Goal: Task Accomplishment & Management: Complete application form

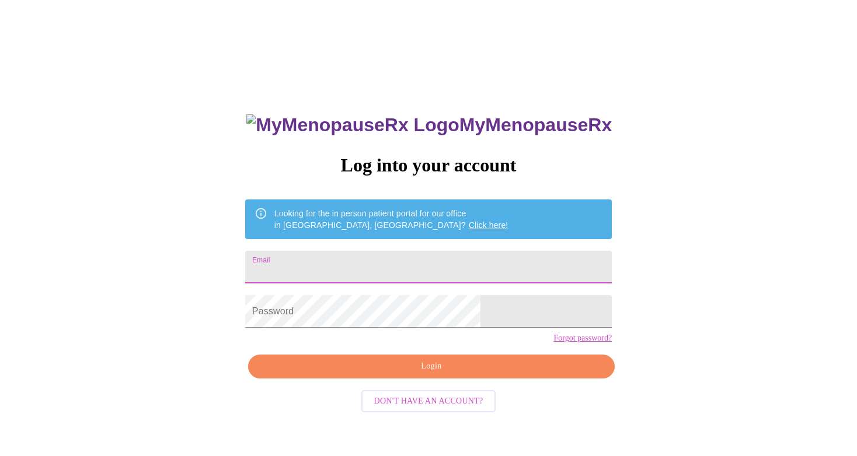
click at [389, 256] on input "Email" at bounding box center [428, 267] width 366 height 33
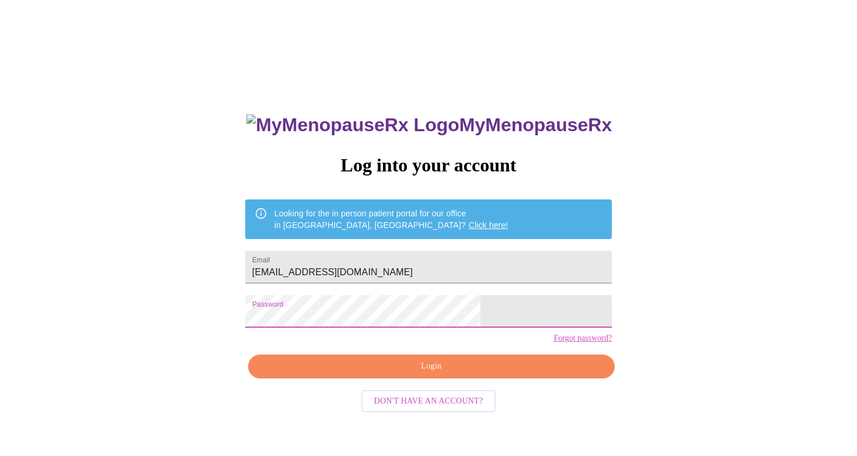
click at [484, 374] on span "Login" at bounding box center [431, 366] width 340 height 15
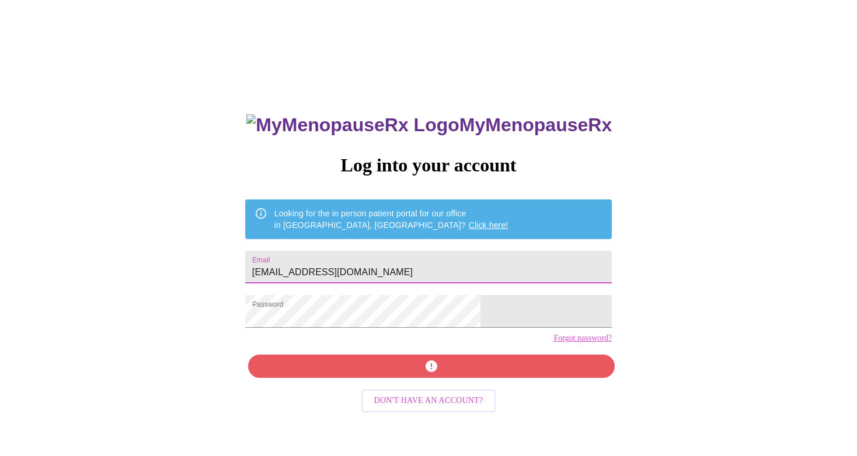
click at [393, 269] on input "[EMAIL_ADDRESS][DOMAIN_NAME]" at bounding box center [428, 267] width 366 height 33
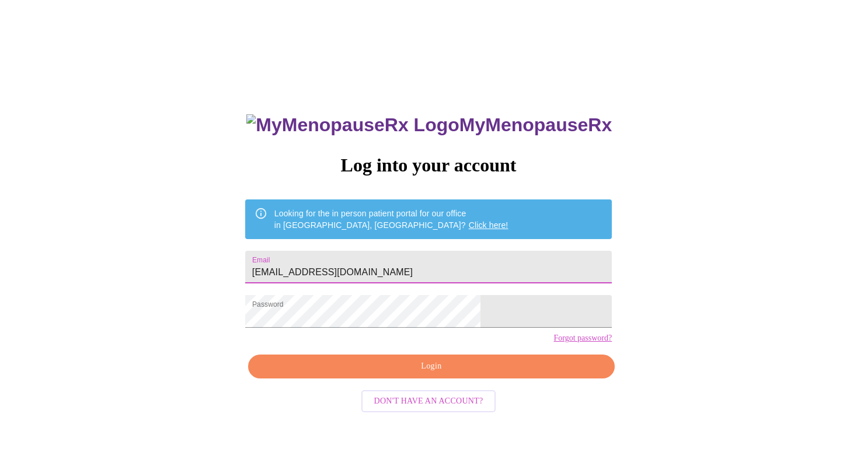
type input "[EMAIL_ADDRESS][DOMAIN_NAME]"
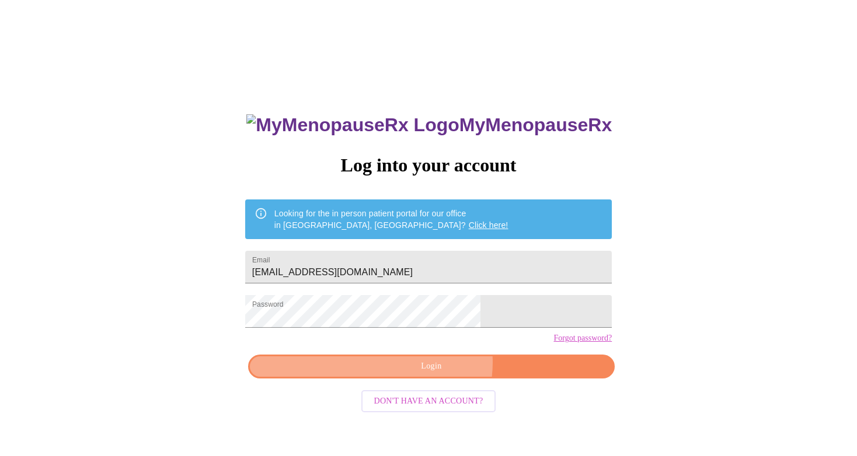
click at [436, 374] on span "Login" at bounding box center [431, 366] width 340 height 15
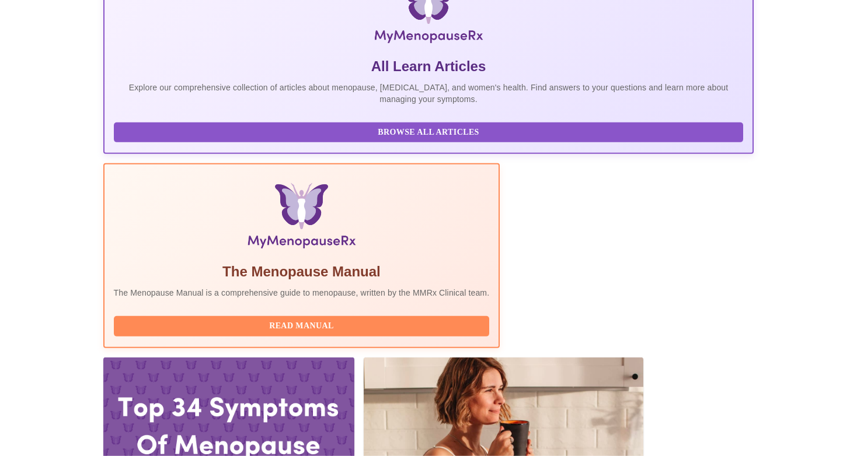
scroll to position [246, 0]
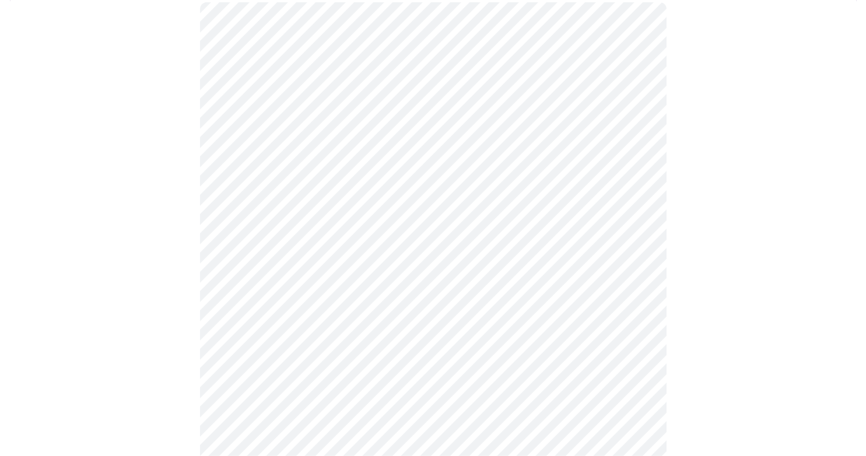
scroll to position [123, 0]
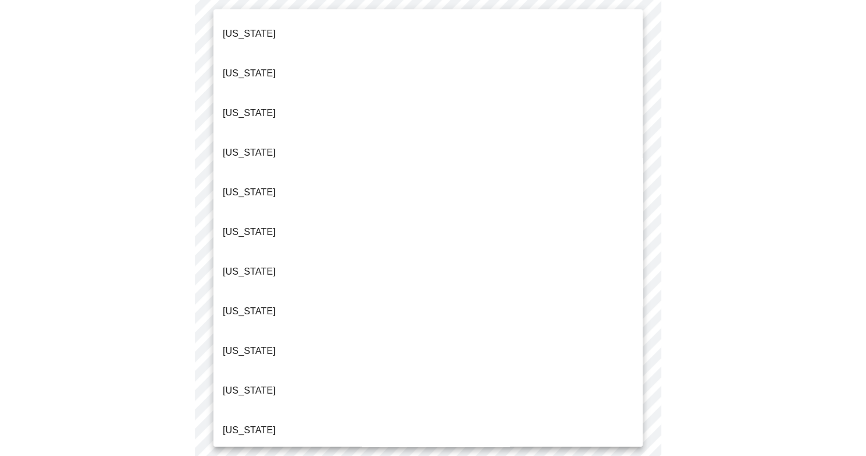
click at [359, 135] on body "MyMenopauseRx Appointments Messaging Labs 1 Uploads Medications Community Refer…" at bounding box center [433, 414] width 857 height 1065
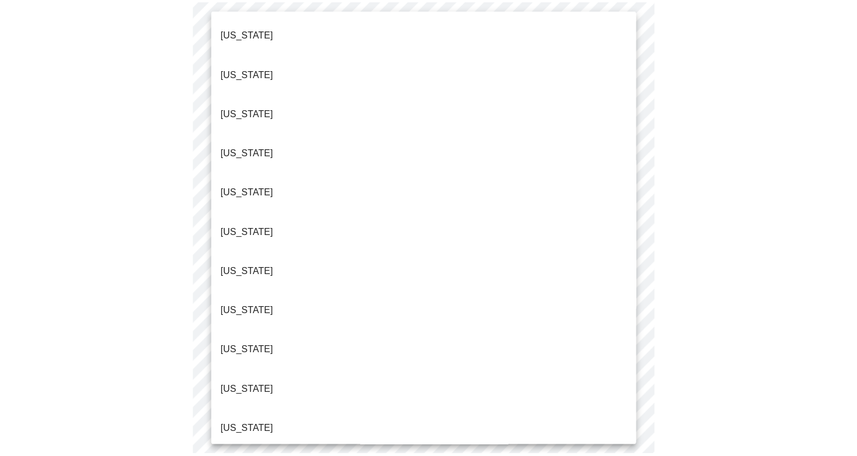
scroll to position [75, 0]
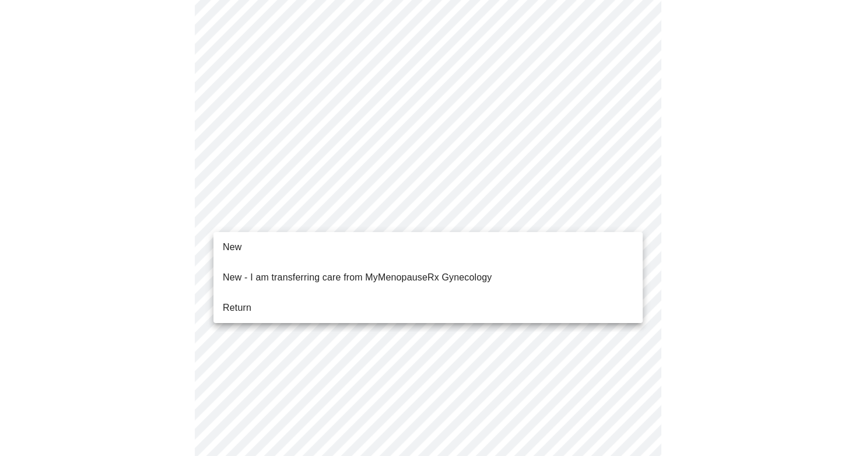
click at [370, 215] on body "MyMenopauseRx Appointments Messaging Labs 1 Uploads Medications Community Refer…" at bounding box center [433, 411] width 857 height 1058
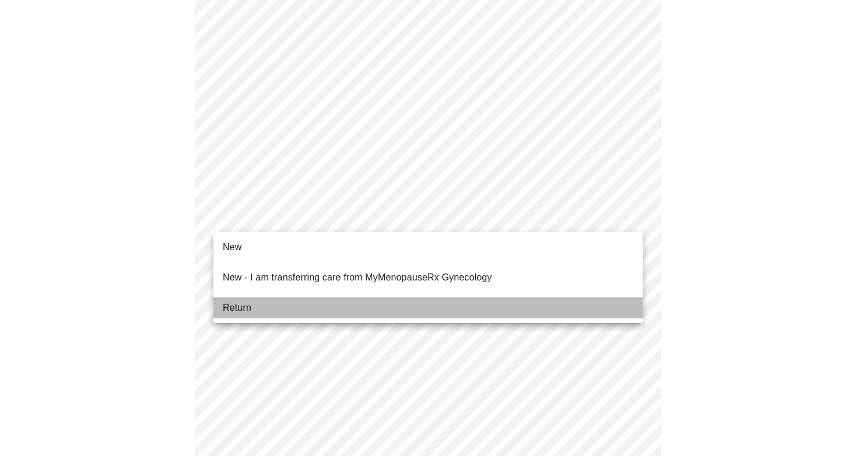
click at [277, 306] on li "Return" at bounding box center [428, 308] width 429 height 21
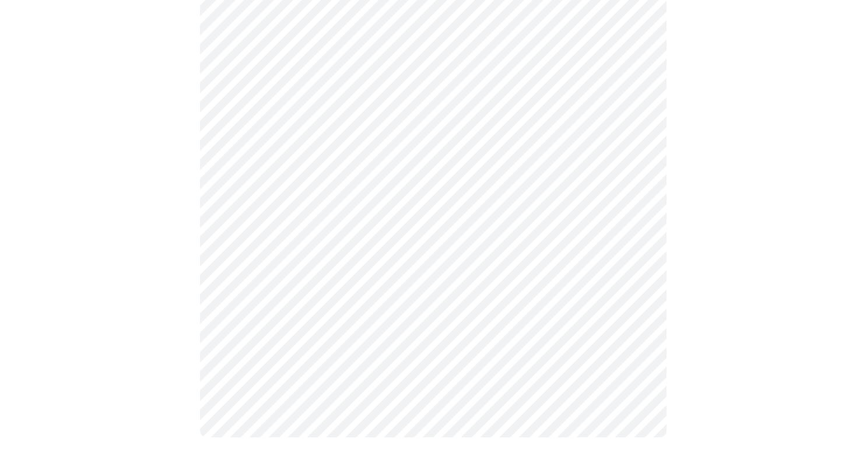
scroll to position [0, 0]
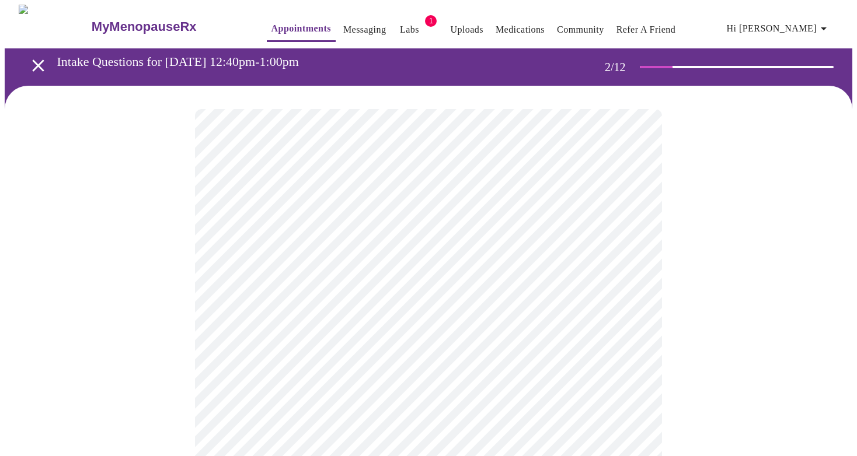
click at [316, 244] on body "MyMenopauseRx Appointments Messaging Labs 1 Uploads Medications Community Refer…" at bounding box center [428, 355] width 847 height 701
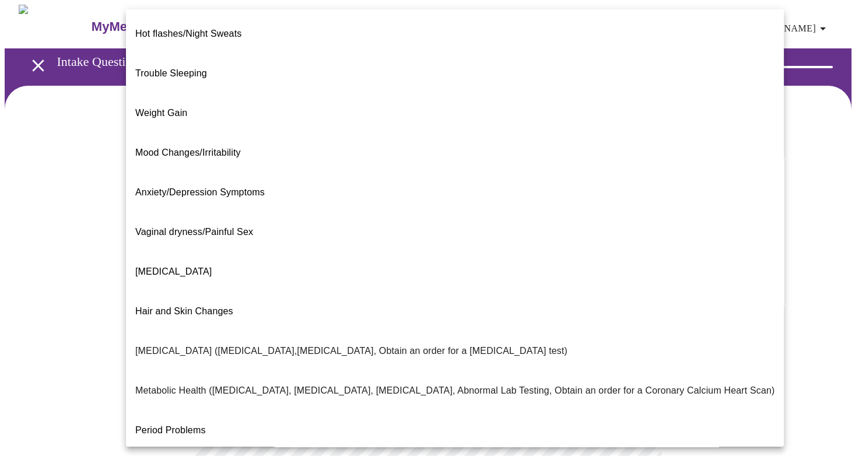
click at [181, 267] on span "[MEDICAL_DATA]" at bounding box center [173, 272] width 76 height 10
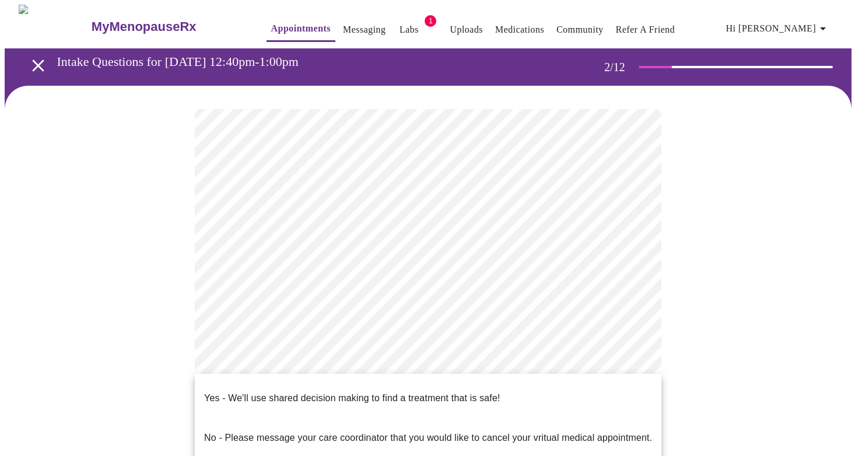
click at [344, 361] on body "MyMenopauseRx Appointments Messaging Labs 1 Uploads Medications Community Refer…" at bounding box center [433, 352] width 857 height 694
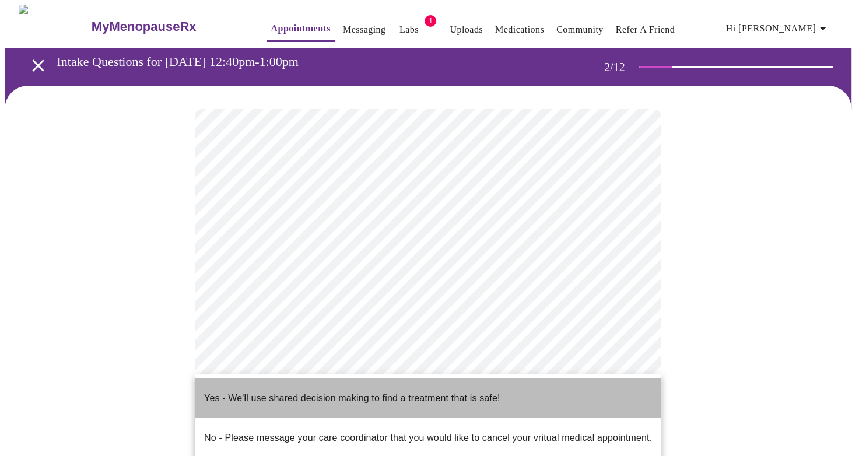
click at [291, 396] on p "Yes - We'll use shared decision making to find a treatment that is safe!" at bounding box center [352, 399] width 296 height 14
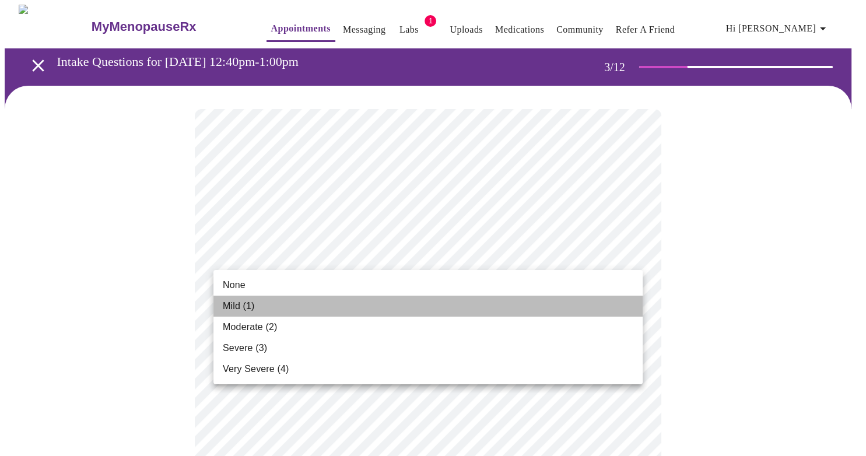
click at [248, 312] on span "Mild (1)" at bounding box center [239, 306] width 32 height 14
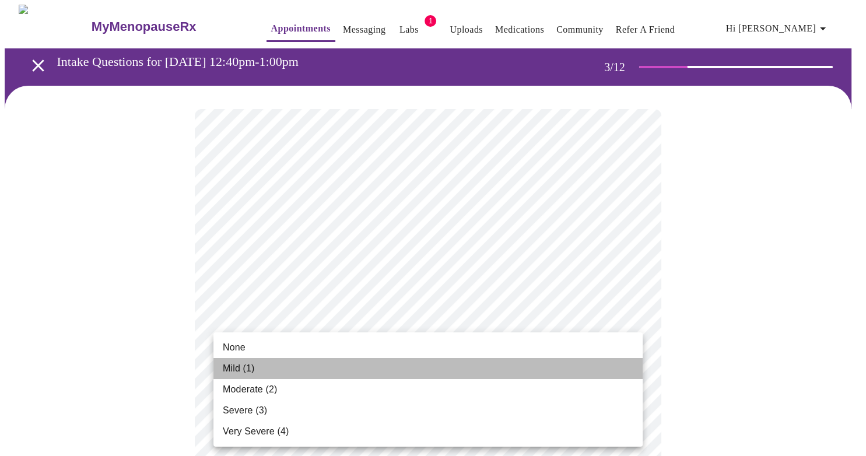
click at [272, 376] on li "Mild (1)" at bounding box center [428, 368] width 429 height 21
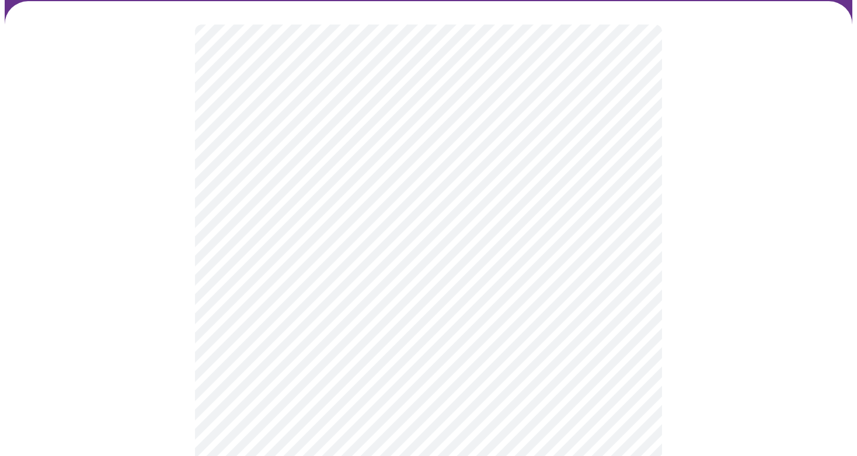
scroll to position [184, 0]
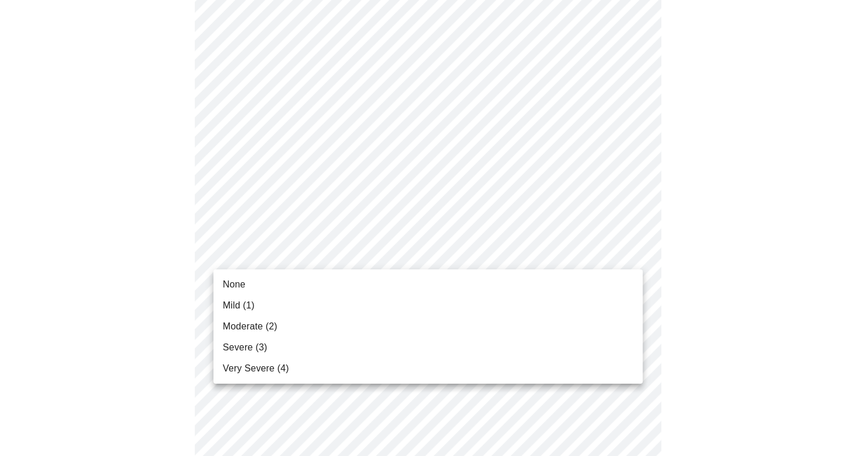
click at [340, 306] on li "Mild (1)" at bounding box center [428, 305] width 429 height 21
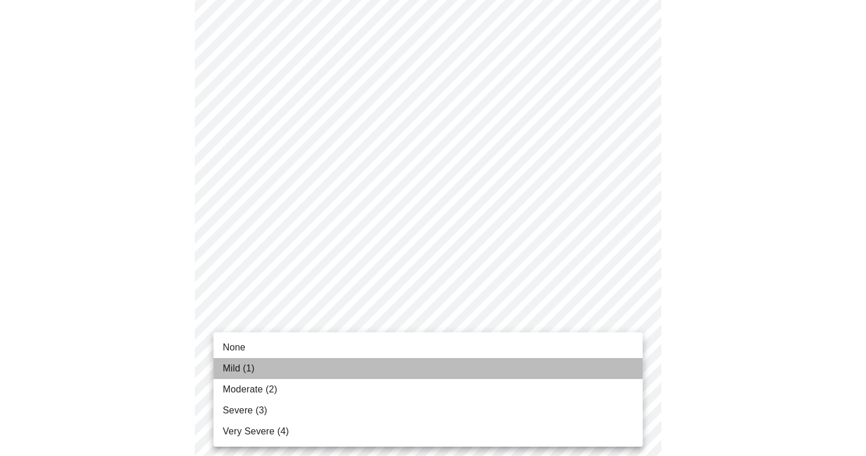
click at [316, 373] on li "Mild (1)" at bounding box center [428, 368] width 429 height 21
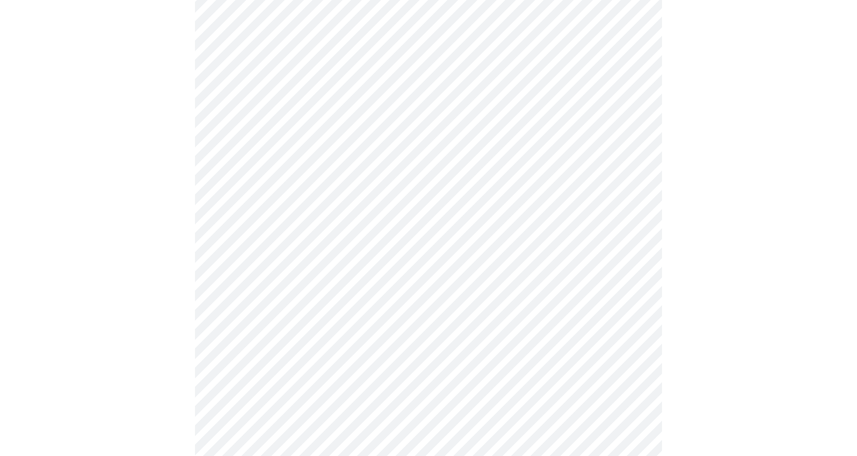
scroll to position [308, 0]
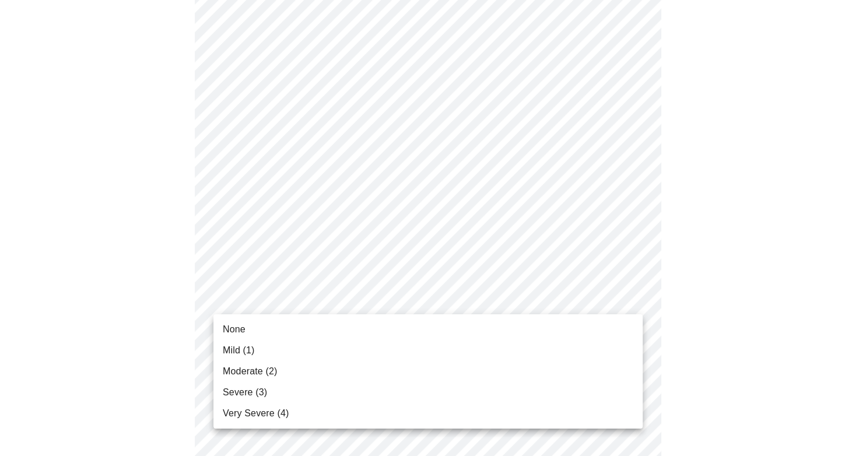
click at [286, 305] on body "MyMenopauseRx Appointments Messaging Labs 1 Uploads Medications Community Refer…" at bounding box center [433, 440] width 857 height 1486
click at [283, 347] on li "Mild (1)" at bounding box center [428, 350] width 429 height 21
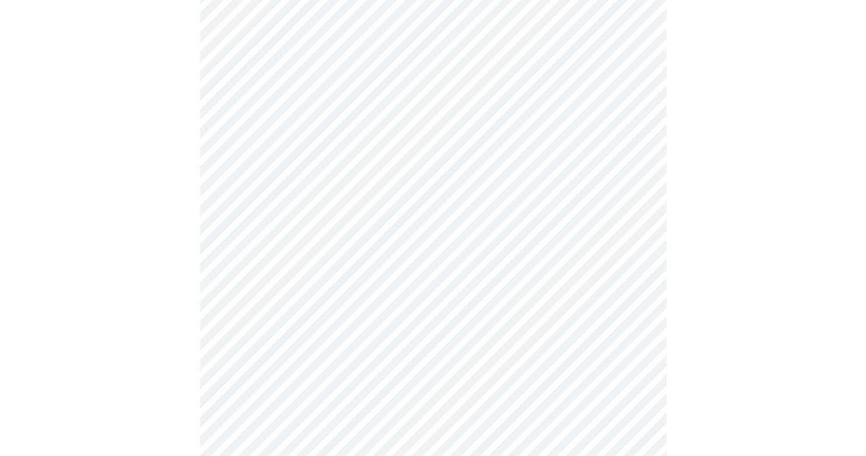
click at [287, 372] on body "MyMenopauseRx Appointments Messaging Labs 1 Uploads Medications Community Refer…" at bounding box center [433, 432] width 857 height 1470
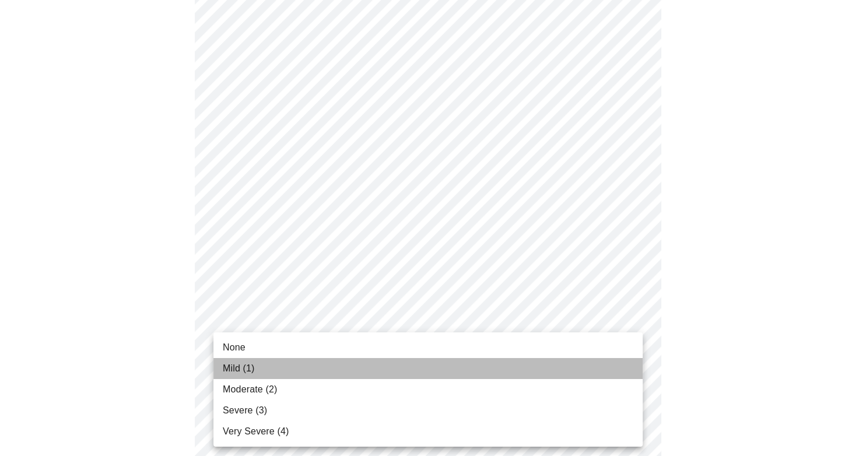
click at [287, 372] on li "Mild (1)" at bounding box center [428, 368] width 429 height 21
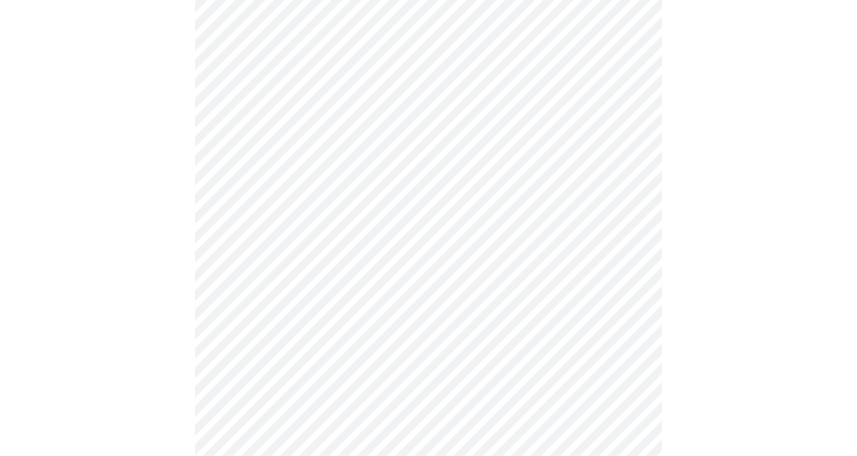
scroll to position [431, 0]
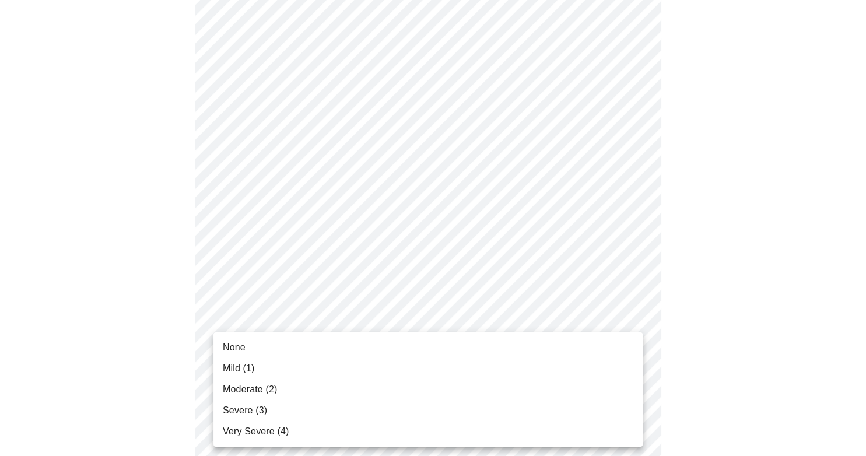
click at [303, 340] on body "MyMenopauseRx Appointments Messaging Labs 1 Uploads Medications Community Refer…" at bounding box center [433, 299] width 857 height 1453
click at [296, 372] on li "Mild (1)" at bounding box center [428, 368] width 429 height 21
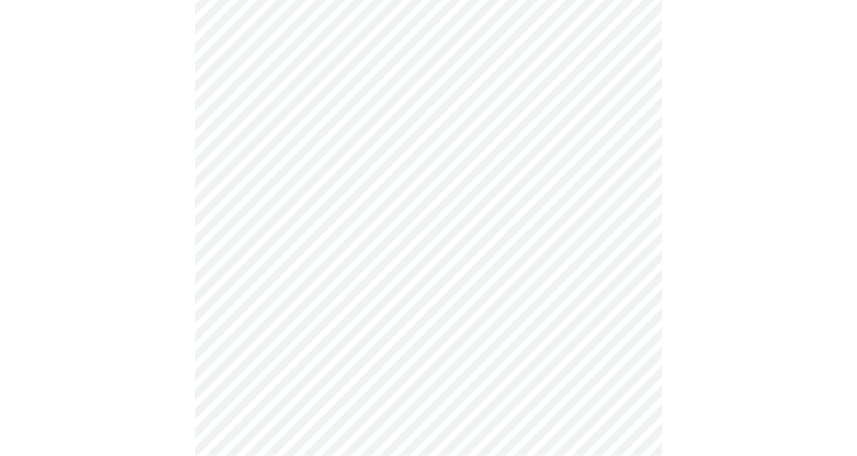
scroll to position [554, 0]
click at [305, 317] on body "MyMenopauseRx Appointments Messaging Labs 1 Uploads Medications Community Refer…" at bounding box center [433, 168] width 857 height 1437
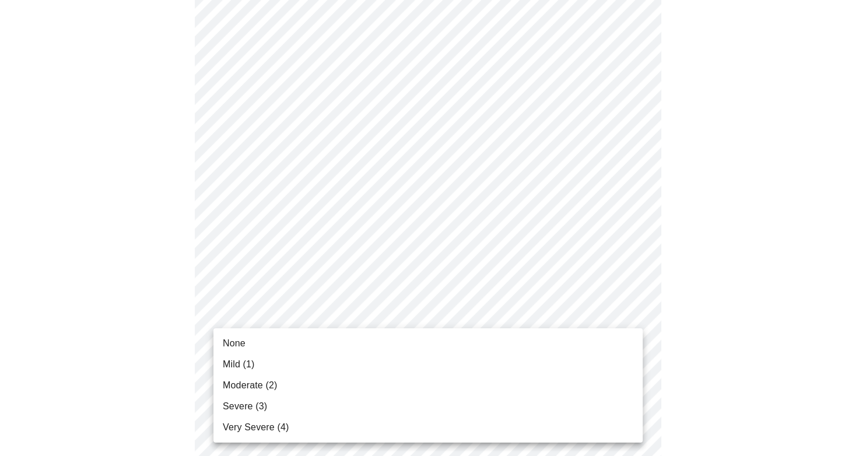
click at [285, 385] on li "Moderate (2)" at bounding box center [428, 385] width 429 height 21
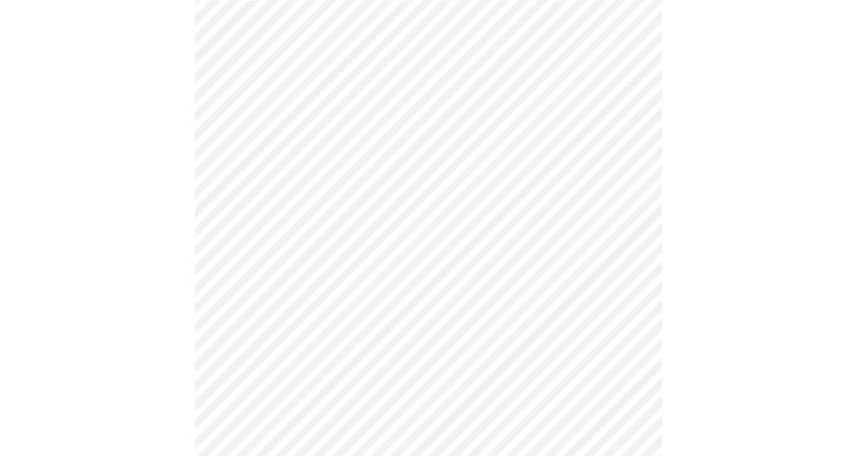
scroll to position [616, 0]
click at [314, 340] on body "MyMenopauseRx Appointments Messaging Labs 1 Uploads Medications Community Refer…" at bounding box center [433, 98] width 857 height 1421
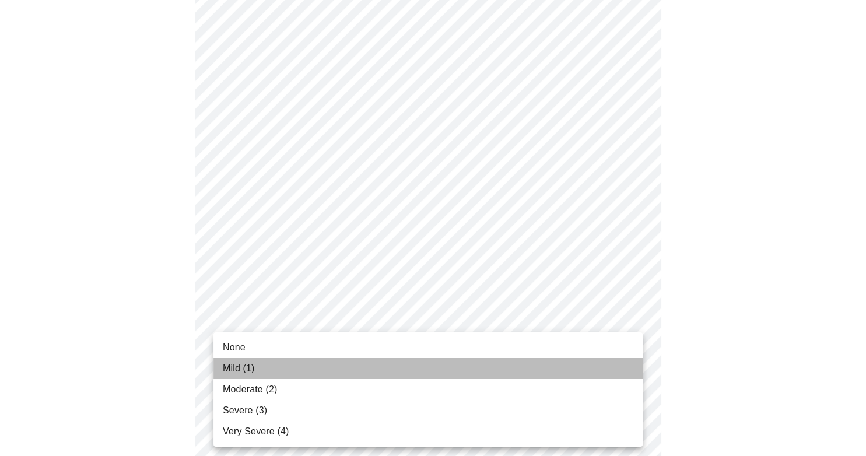
click at [309, 365] on li "Mild (1)" at bounding box center [428, 368] width 429 height 21
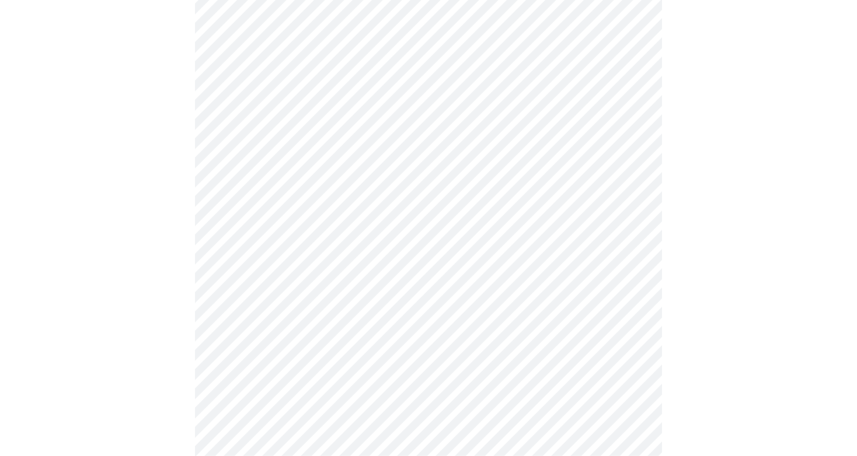
scroll to position [739, 0]
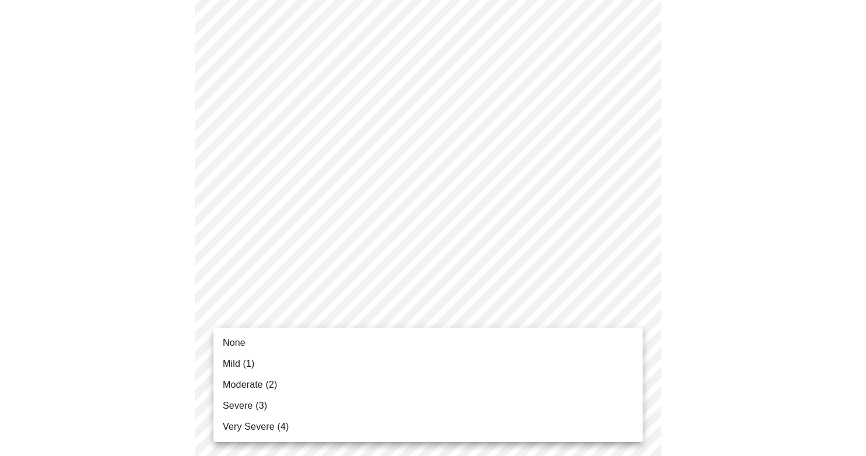
click at [278, 377] on li "Moderate (2)" at bounding box center [428, 385] width 429 height 21
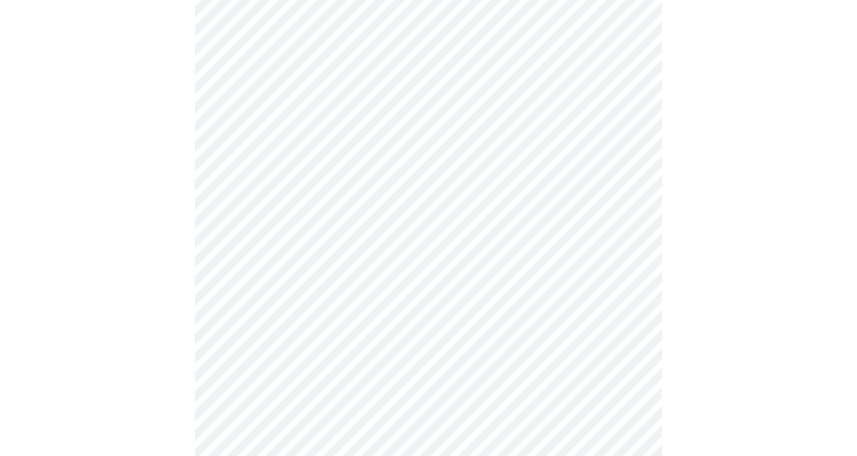
scroll to position [862, 0]
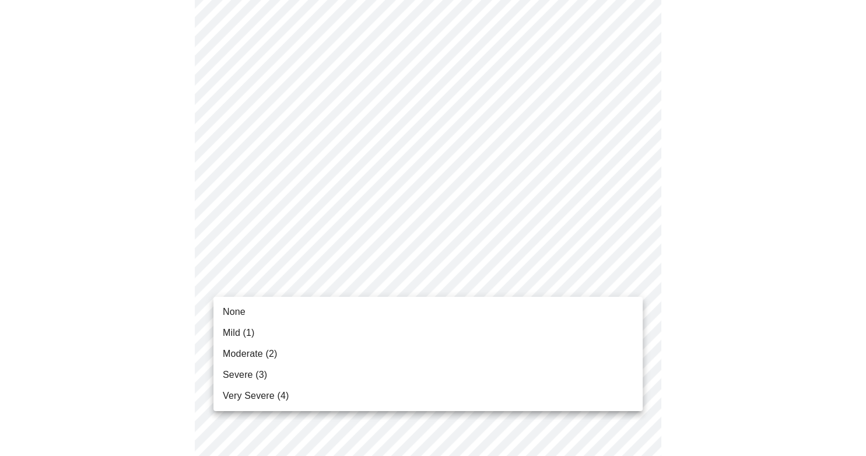
click at [260, 365] on li "Moderate (2)" at bounding box center [428, 354] width 429 height 21
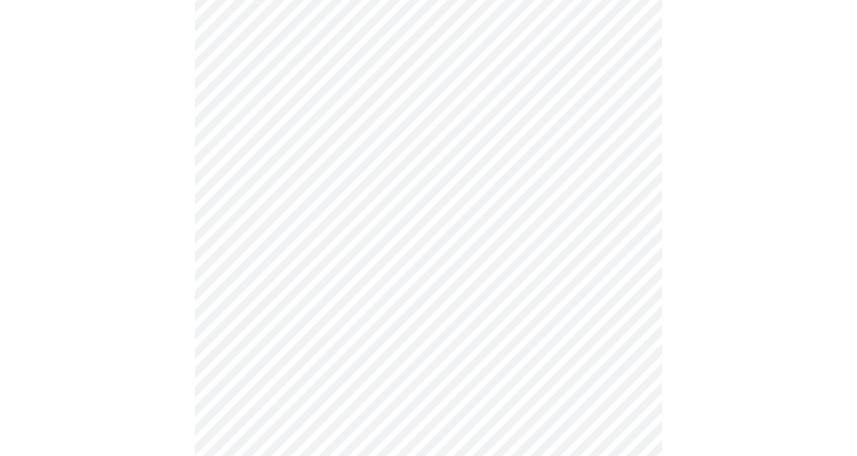
scroll to position [369, 0]
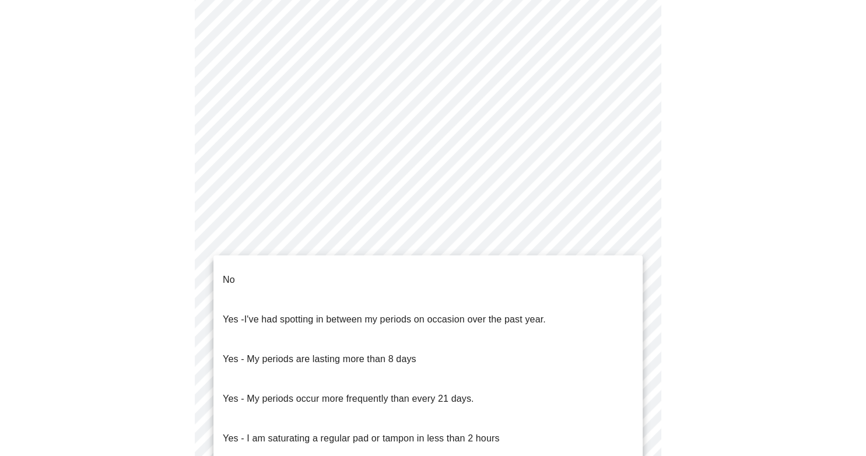
click at [263, 347] on body "MyMenopauseRx Appointments Messaging Labs 1 Uploads Medications Community Refer…" at bounding box center [433, 210] width 857 height 1151
click at [229, 279] on span "No" at bounding box center [229, 280] width 12 height 33
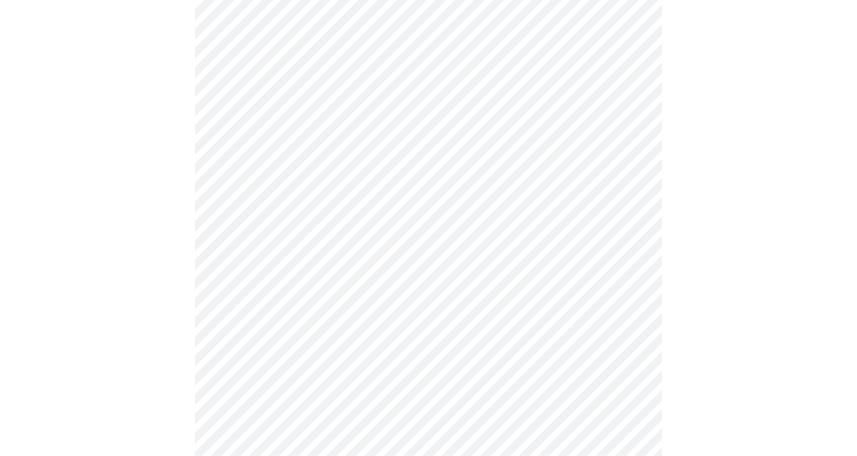
scroll to position [554, 0]
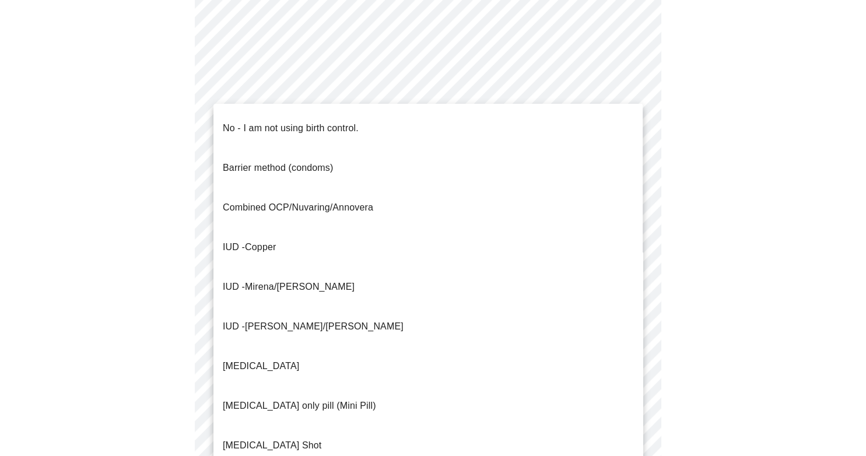
click at [272, 245] on body "MyMenopauseRx Appointments Messaging Labs 1 Uploads Medications Community Refer…" at bounding box center [433, 22] width 857 height 1144
click at [274, 121] on p "No - I am not using birth control." at bounding box center [291, 128] width 136 height 14
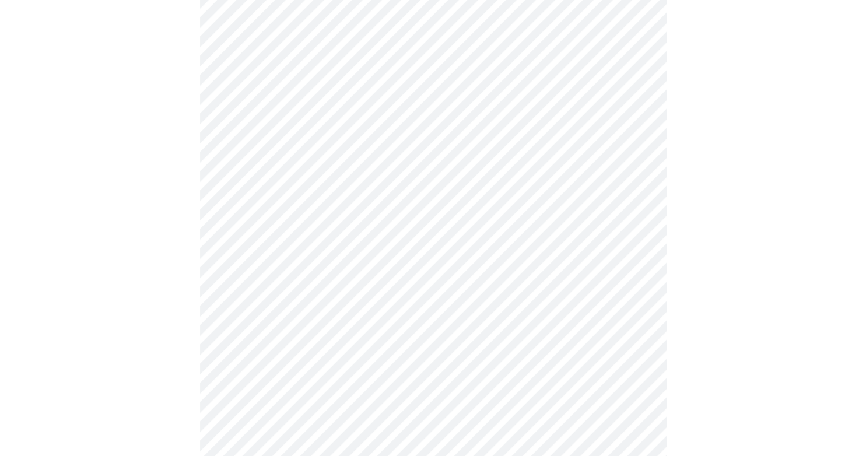
click at [291, 330] on body "MyMenopauseRx Appointments Messaging Labs 1 Uploads Medications Community Refer…" at bounding box center [433, 18] width 857 height 1137
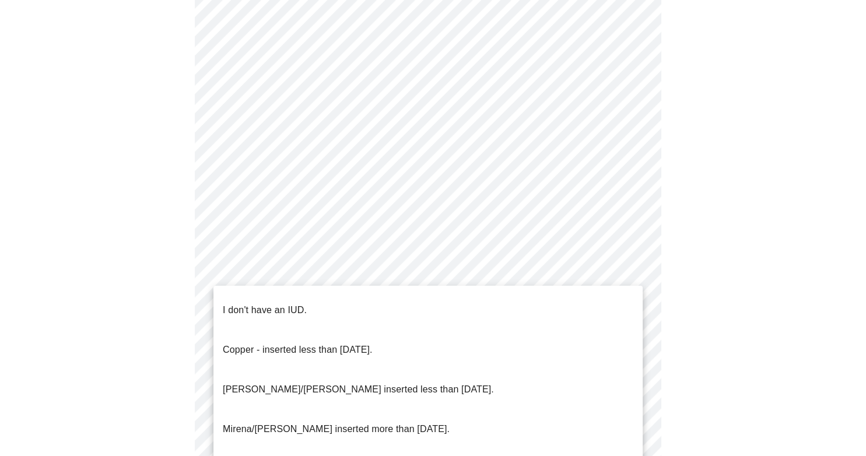
click at [280, 303] on p "I don't have an IUD." at bounding box center [265, 310] width 84 height 14
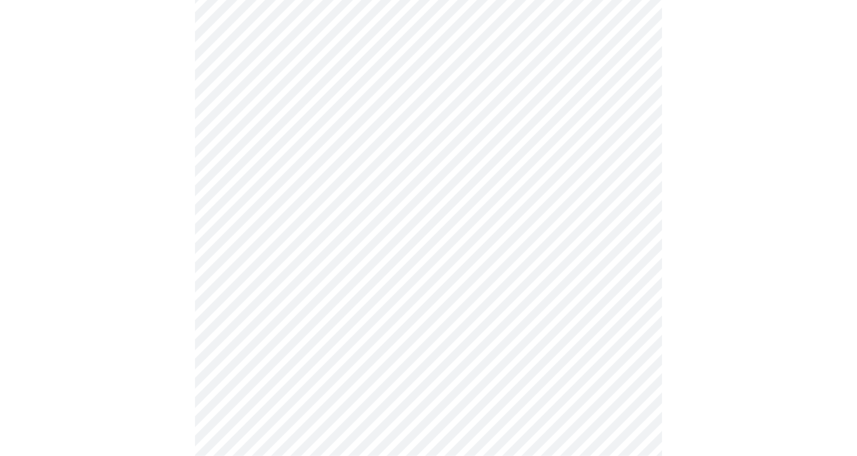
scroll to position [616, 0]
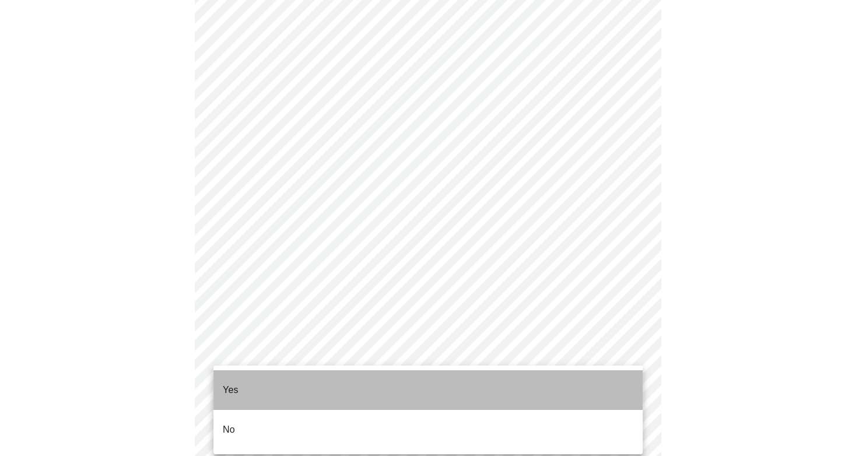
click at [268, 383] on li "Yes" at bounding box center [428, 391] width 429 height 40
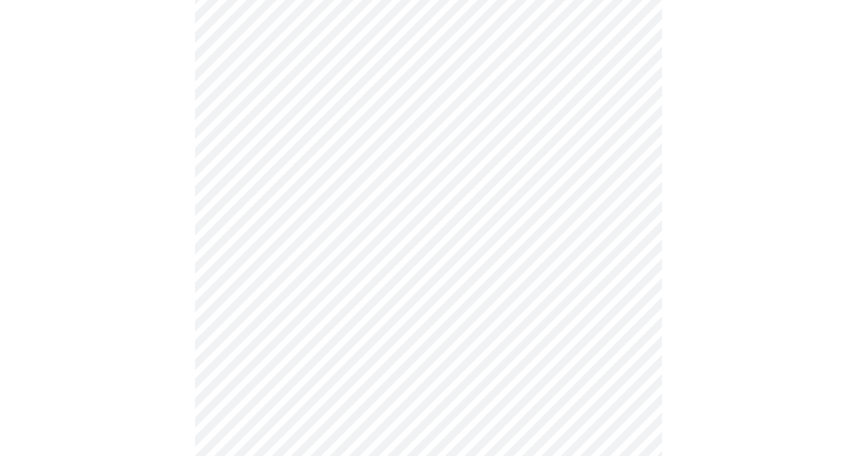
scroll to position [2957, 0]
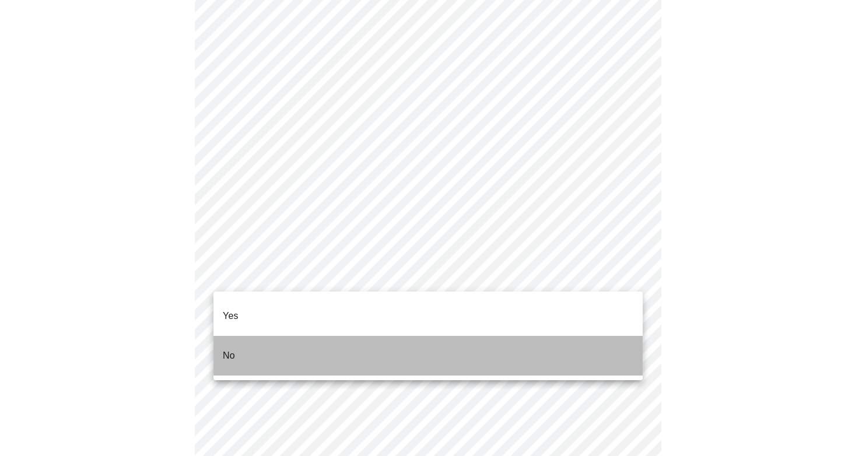
click at [258, 347] on li "No" at bounding box center [428, 356] width 429 height 40
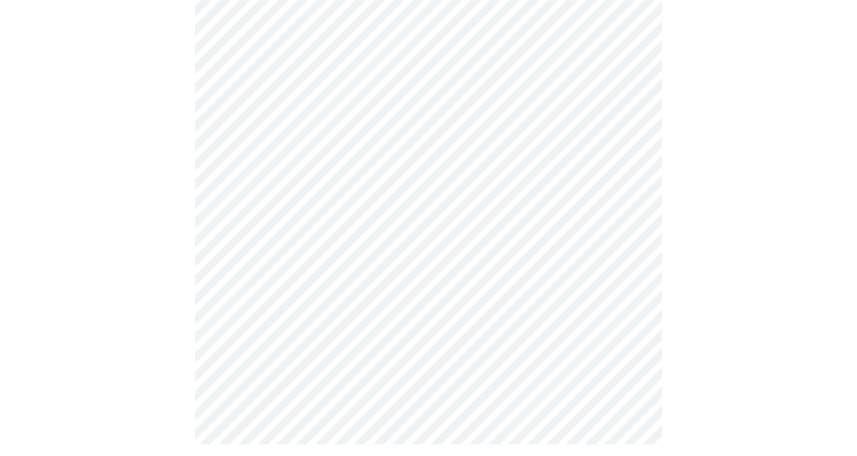
scroll to position [572, 0]
